Goal: Task Accomplishment & Management: Manage account settings

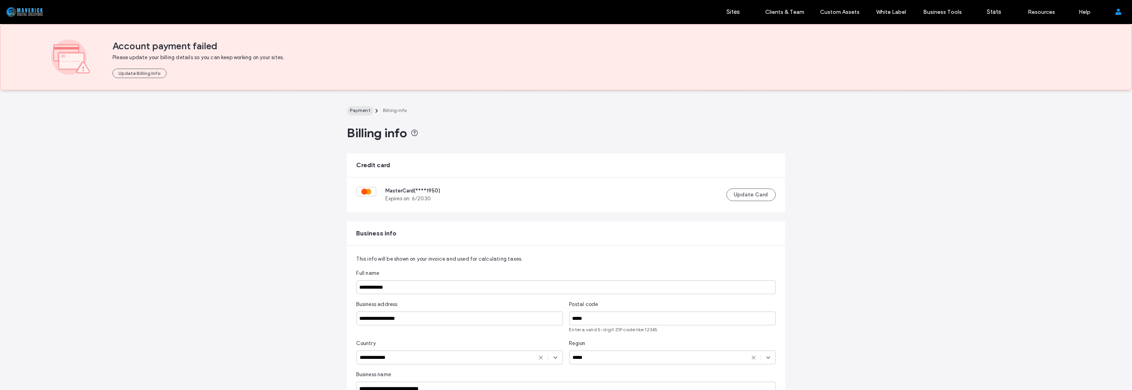
click at [356, 113] on span "Payment" at bounding box center [360, 110] width 20 height 6
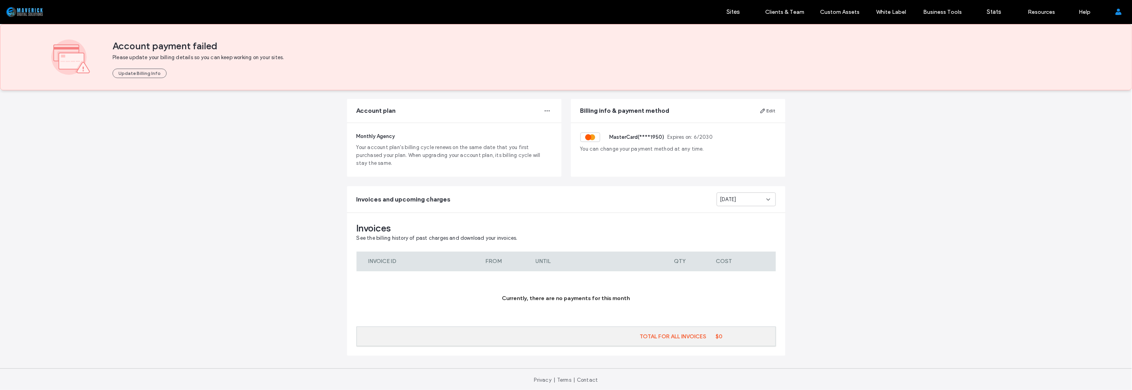
scroll to position [53, 0]
click at [745, 202] on div "Aug 2025" at bounding box center [743, 199] width 46 height 8
click at [739, 234] on div "Jul 2025" at bounding box center [743, 240] width 58 height 14
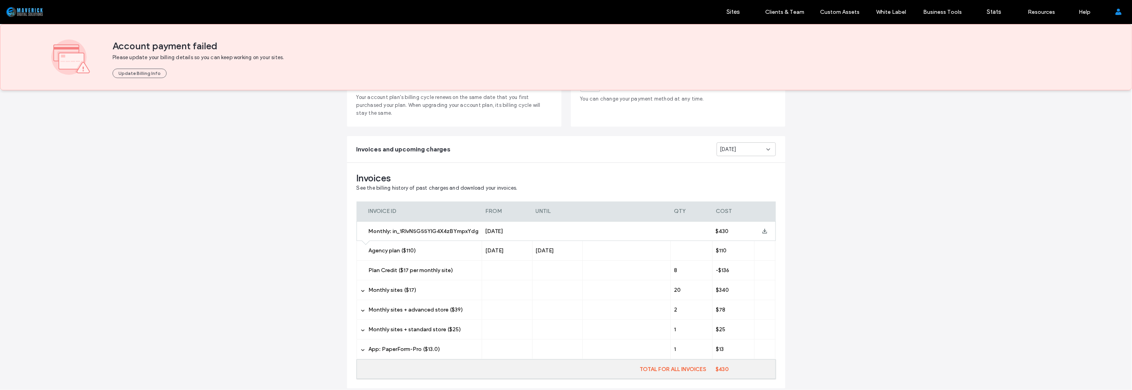
scroll to position [86, 0]
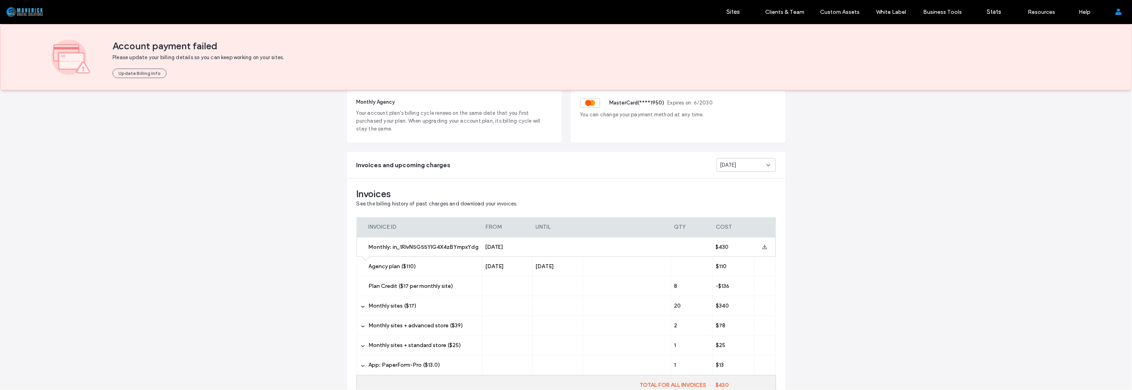
drag, startPoint x: 748, startPoint y: 156, endPoint x: 750, endPoint y: 160, distance: 5.5
click at [750, 160] on div "Invoices and upcoming charges Jul 2025" at bounding box center [566, 165] width 438 height 26
click at [751, 161] on div "Jul 2025" at bounding box center [743, 165] width 46 height 8
click at [745, 182] on div "Sep 2025" at bounding box center [743, 178] width 58 height 14
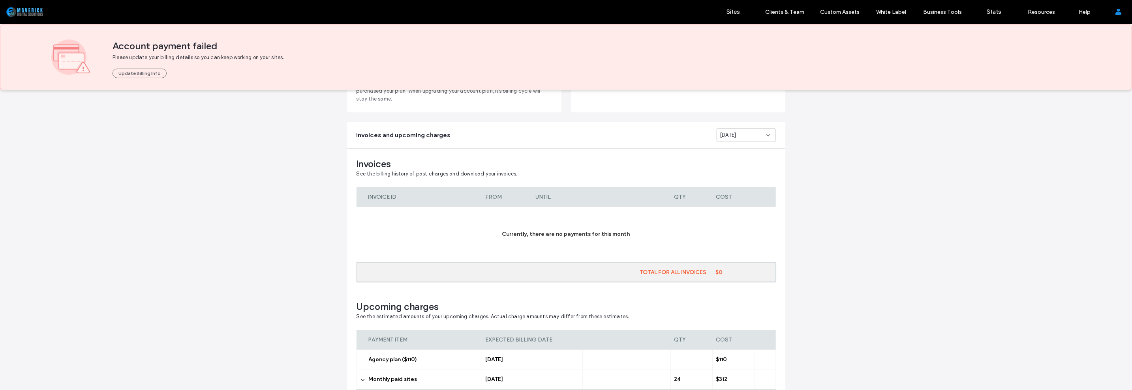
scroll to position [180, 0]
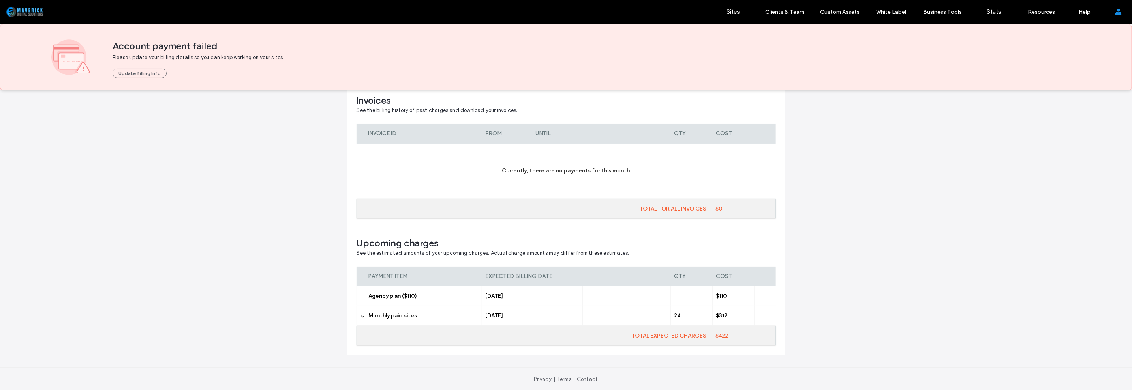
click at [363, 318] on div "Monthly paid sites" at bounding box center [419, 315] width 126 height 19
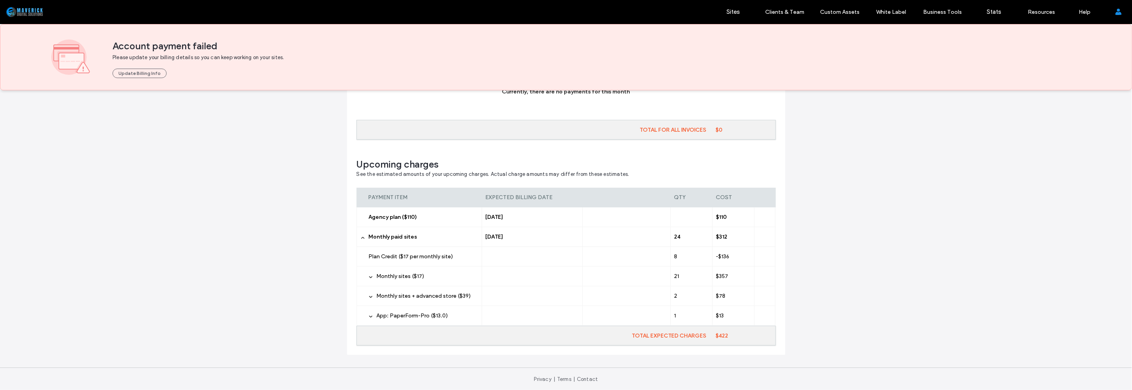
scroll to position [111, 0]
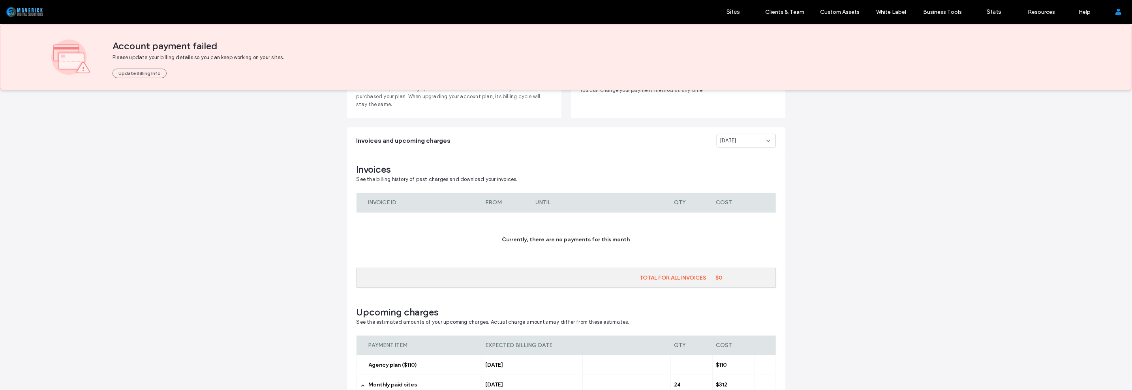
click at [755, 140] on div "Sep 2025" at bounding box center [743, 141] width 46 height 8
click at [752, 166] on div "Aug 2025" at bounding box center [743, 168] width 58 height 14
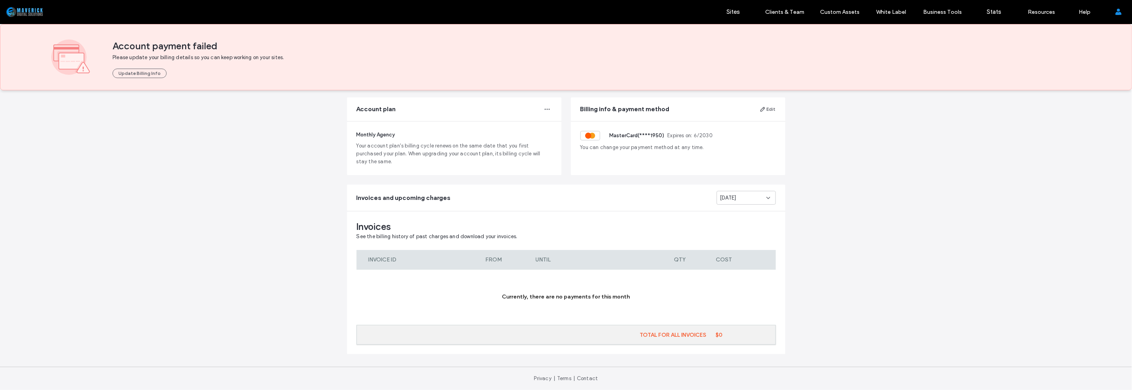
scroll to position [53, 0]
click at [757, 199] on div "Aug 2025" at bounding box center [743, 199] width 46 height 8
click at [753, 214] on div "Sep 2025" at bounding box center [743, 212] width 58 height 14
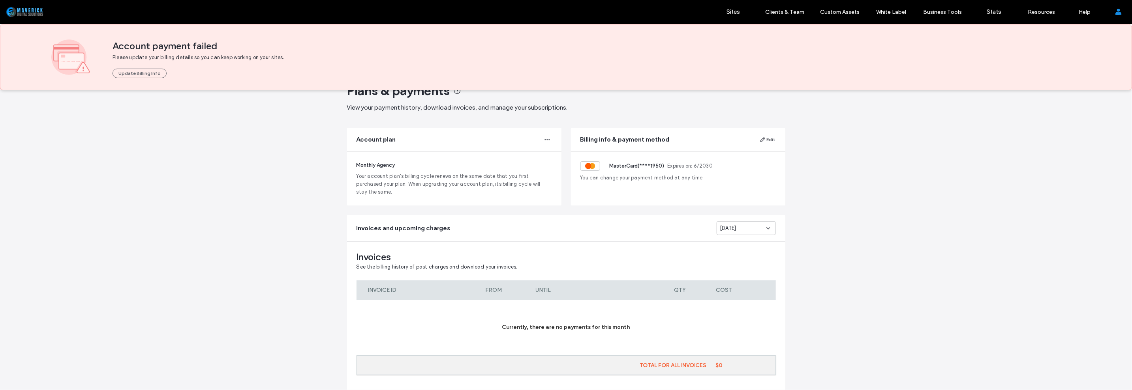
scroll to position [0, 0]
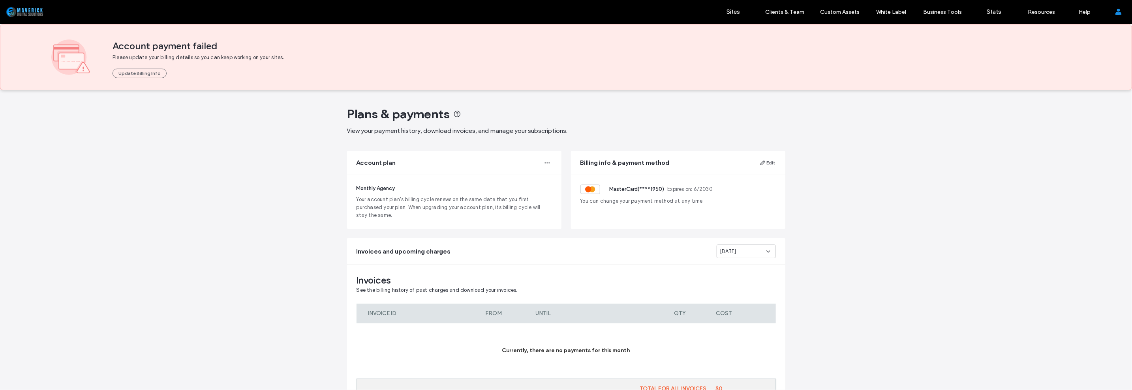
click at [873, 212] on div "Plans & payments View your payment history, download invoices, and manage your …" at bounding box center [566, 330] width 1132 height 481
click at [724, 10] on link "Sites" at bounding box center [733, 12] width 47 height 24
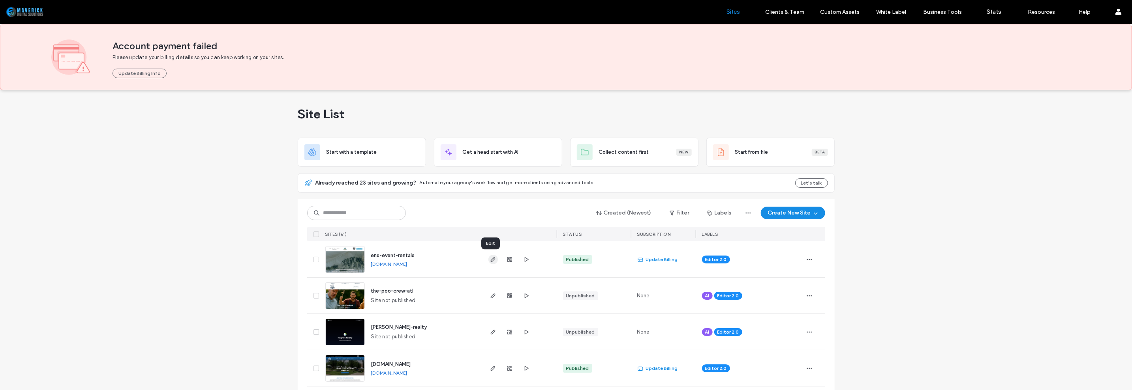
click at [490, 258] on icon "button" at bounding box center [493, 260] width 6 height 6
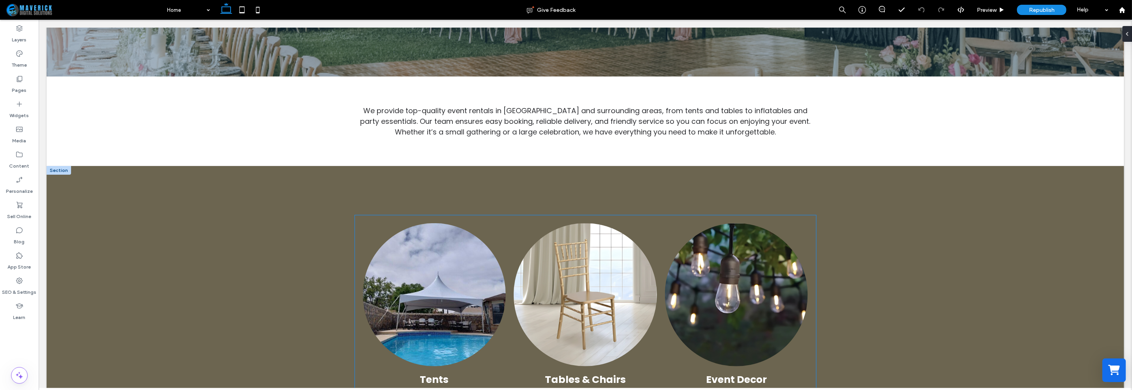
scroll to position [148, 0]
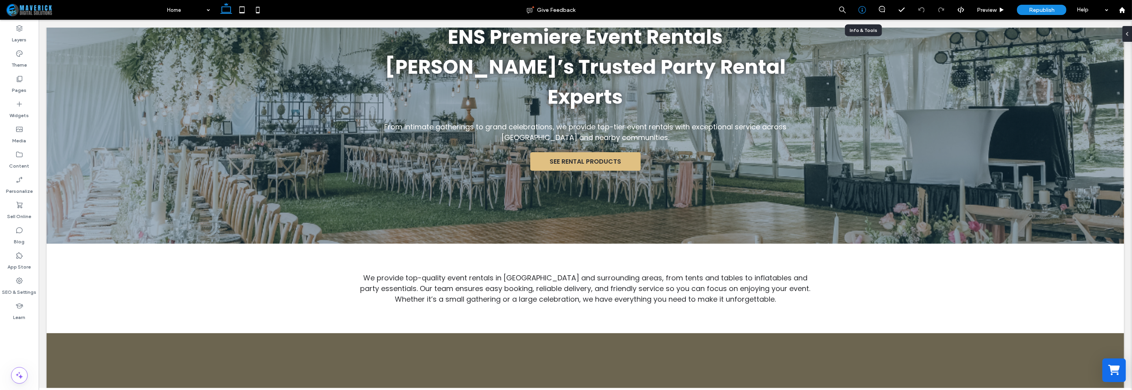
click at [859, 9] on icon at bounding box center [862, 10] width 8 height 8
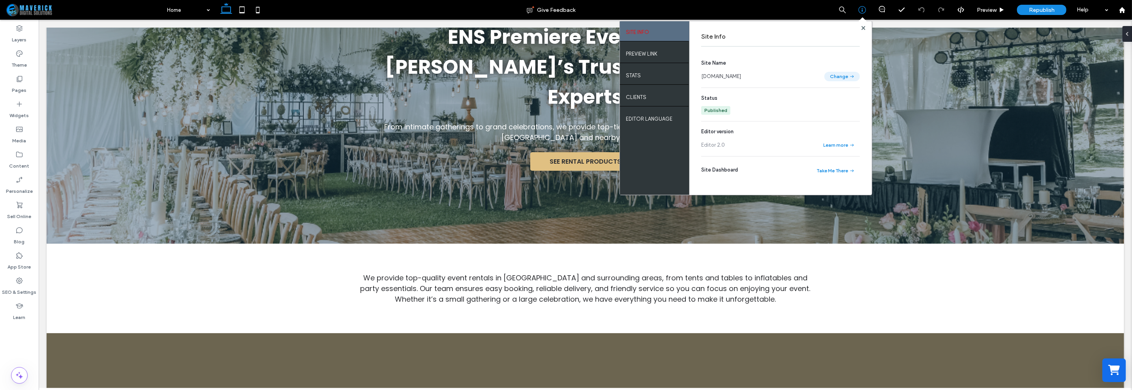
click at [844, 77] on button "Change" at bounding box center [842, 76] width 36 height 9
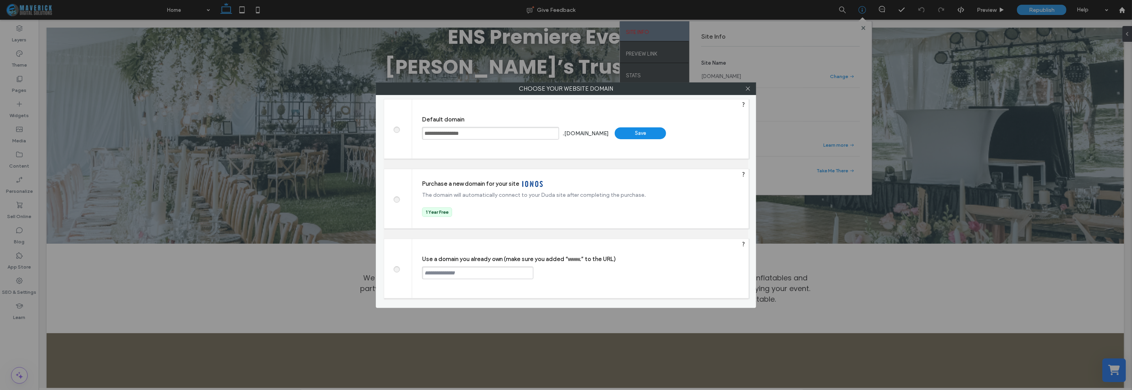
click at [527, 135] on input "**********" at bounding box center [490, 133] width 137 height 13
click at [461, 276] on input "text" at bounding box center [477, 273] width 111 height 13
paste input "**********"
drag, startPoint x: 455, startPoint y: 273, endPoint x: 291, endPoint y: 261, distance: 164.7
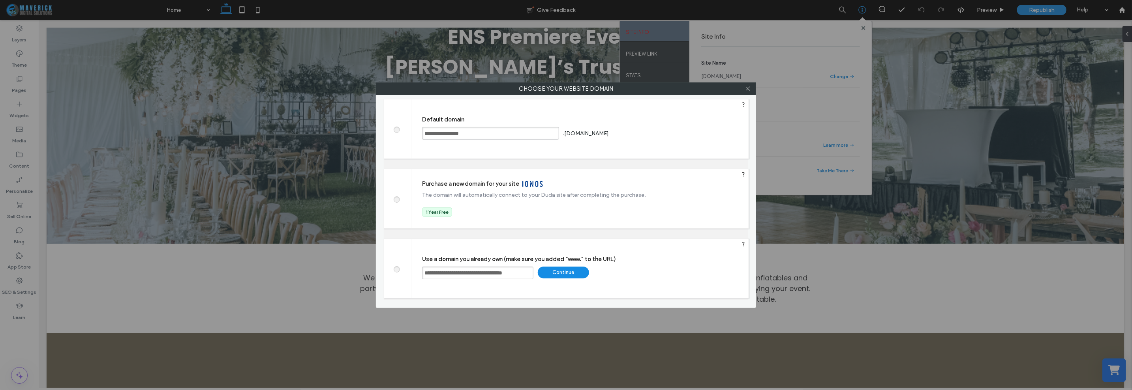
click at [291, 262] on div "**********" at bounding box center [566, 195] width 1132 height 390
click at [549, 273] on div "Continue" at bounding box center [563, 273] width 51 height 12
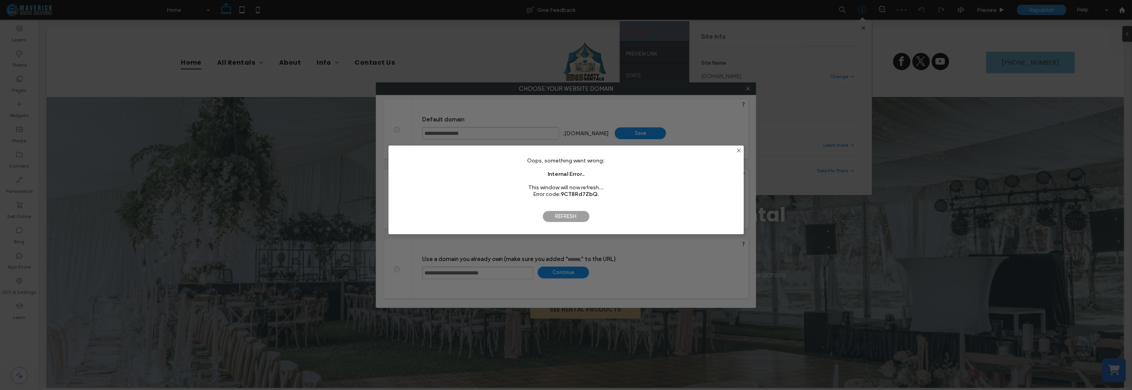
click at [572, 216] on span "Refresh" at bounding box center [565, 217] width 47 height 12
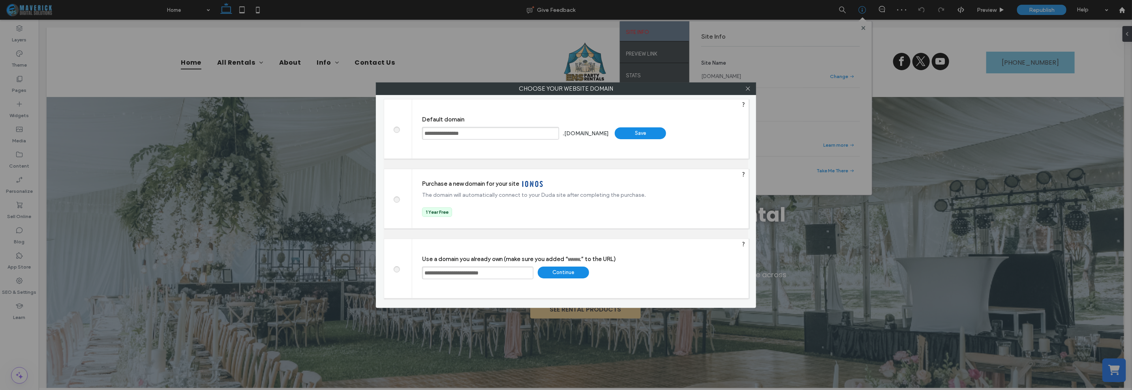
click at [549, 274] on div "Continue" at bounding box center [563, 273] width 51 height 12
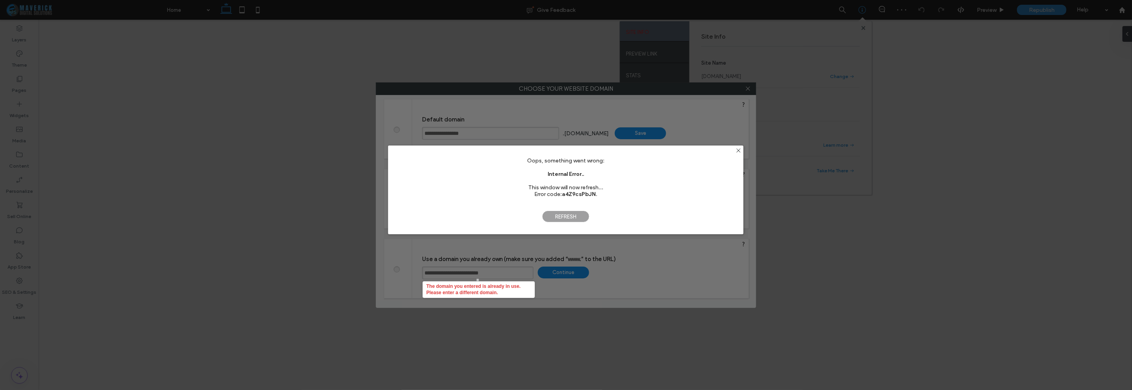
click at [574, 213] on span "Refresh" at bounding box center [565, 217] width 47 height 12
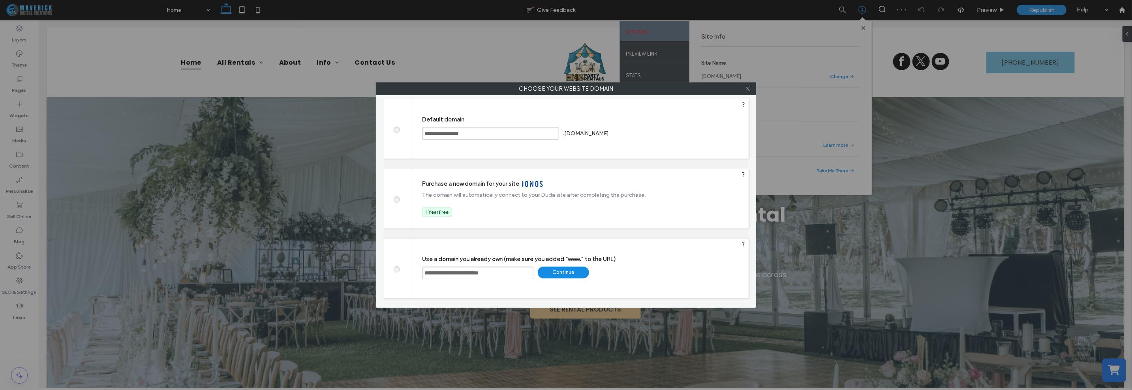
click at [467, 272] on input "**********" at bounding box center [477, 273] width 111 height 13
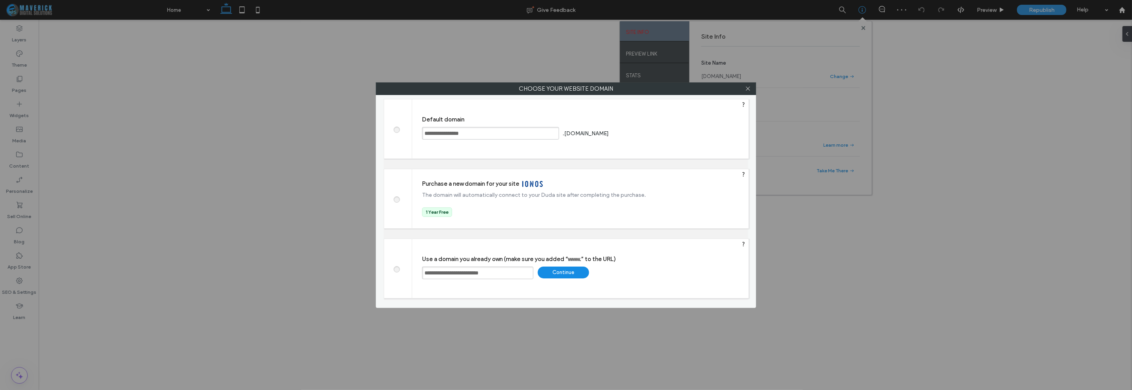
click at [467, 272] on input "**********" at bounding box center [477, 273] width 111 height 13
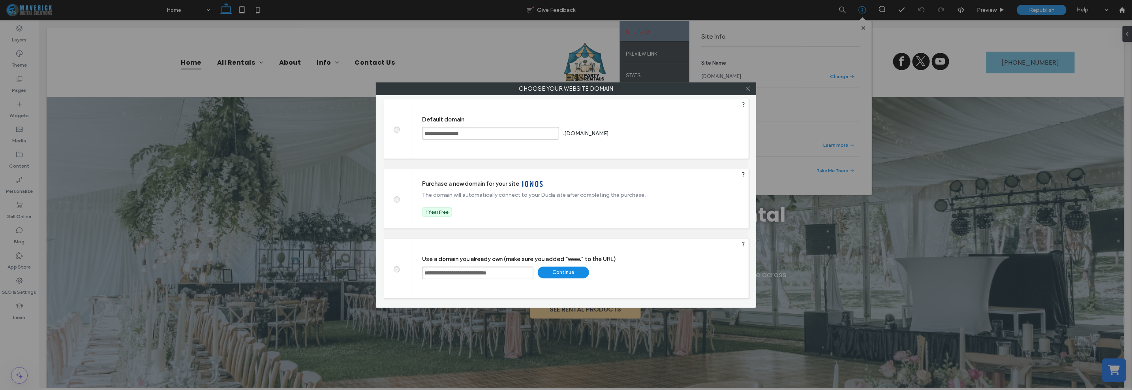
type input "**********"
click at [549, 273] on div "Continue" at bounding box center [563, 273] width 51 height 12
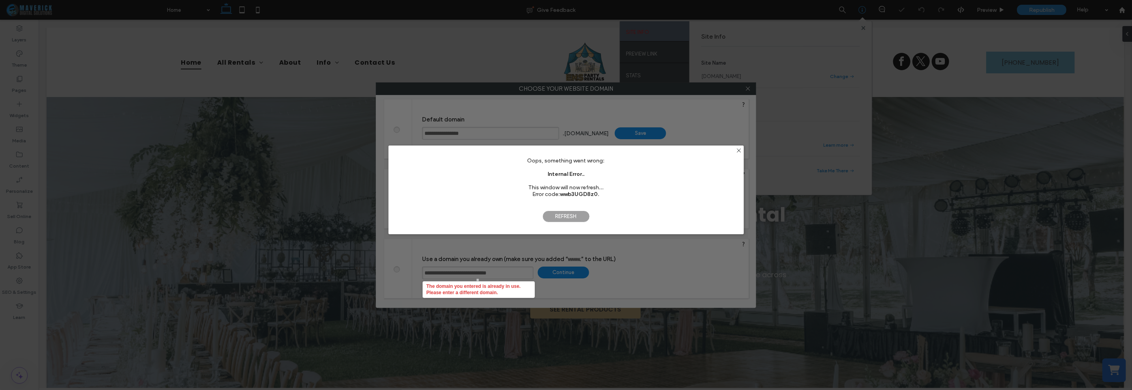
click at [575, 216] on span "Refresh" at bounding box center [565, 217] width 47 height 12
